Goal: Task Accomplishment & Management: Use online tool/utility

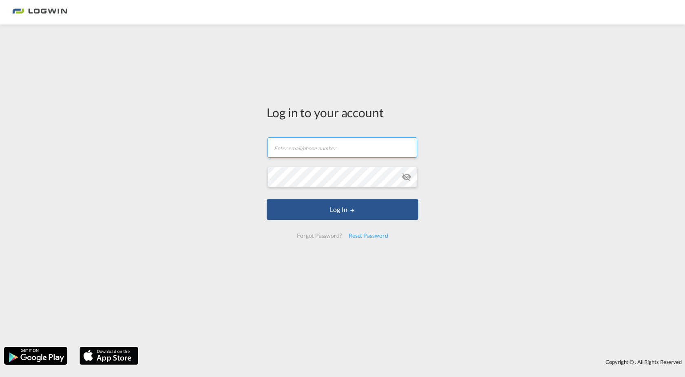
click at [311, 142] on input "text" at bounding box center [343, 147] width 150 height 20
paste input "[EMAIL_ADDRESS][PERSON_NAME][DOMAIN_NAME]"
type input "[EMAIL_ADDRESS][PERSON_NAME][DOMAIN_NAME]"
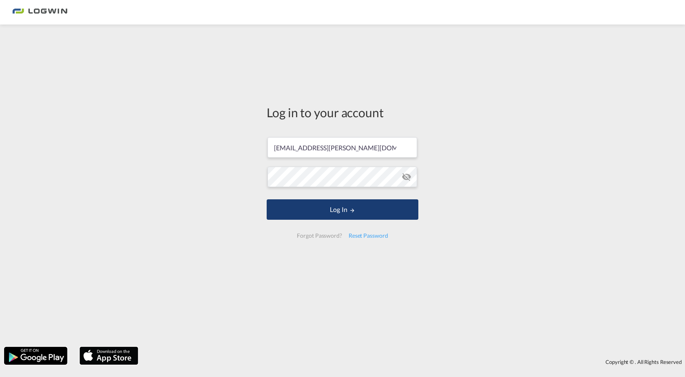
click at [328, 207] on button "Log In" at bounding box center [343, 209] width 152 height 20
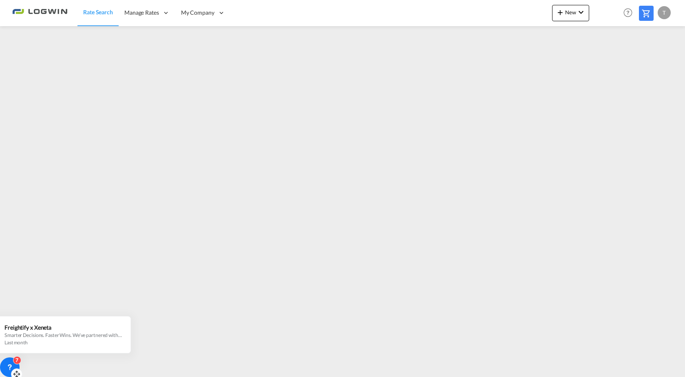
click at [15, 365] on div "7" at bounding box center [10, 367] width 20 height 20
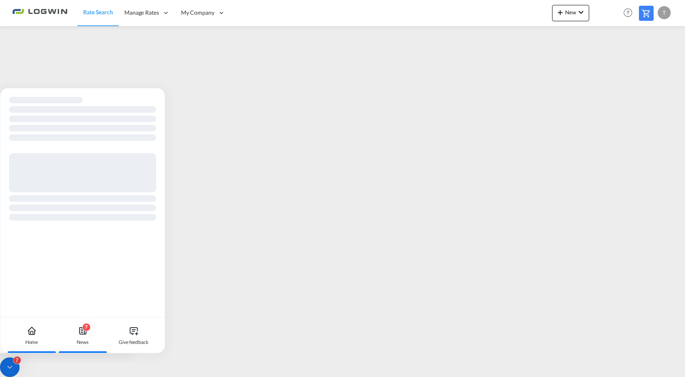
click at [80, 342] on div "News" at bounding box center [83, 341] width 12 height 7
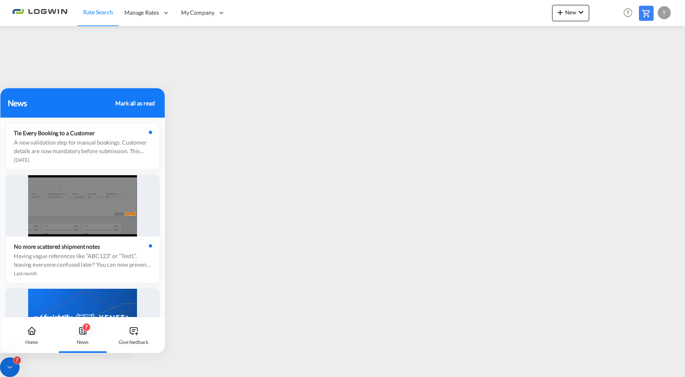
click at [147, 101] on div "Mark all as read" at bounding box center [134, 103] width 39 height 9
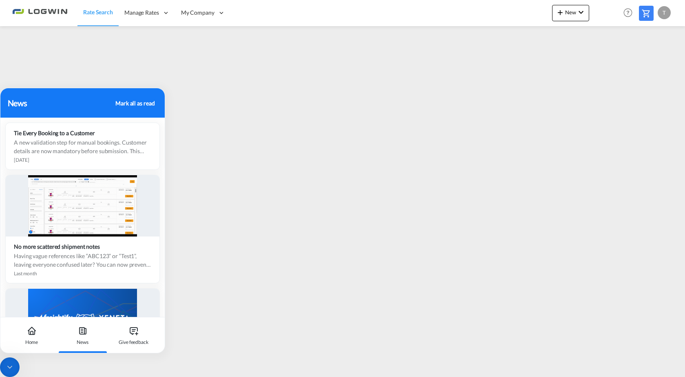
click at [10, 367] on icon at bounding box center [10, 367] width 8 height 8
